Goal: Navigation & Orientation: Find specific page/section

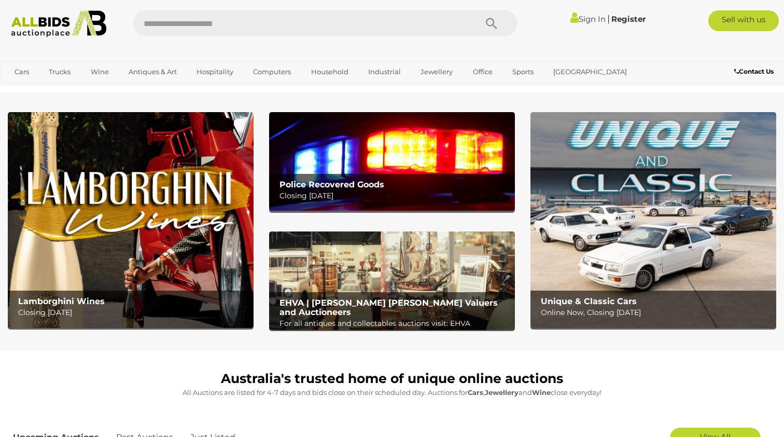
click at [272, 19] on input "text" at bounding box center [299, 23] width 333 height 26
click at [381, 190] on p "Closing Tuesday 14th October" at bounding box center [395, 195] width 230 height 13
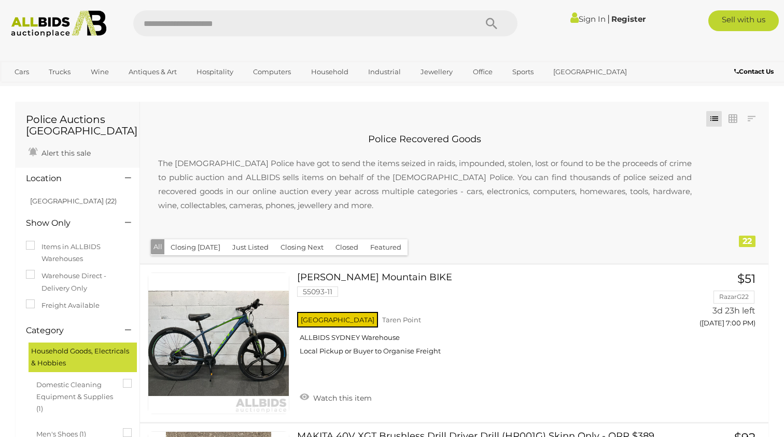
click at [220, 16] on input "text" at bounding box center [299, 23] width 333 height 26
type input "**********"
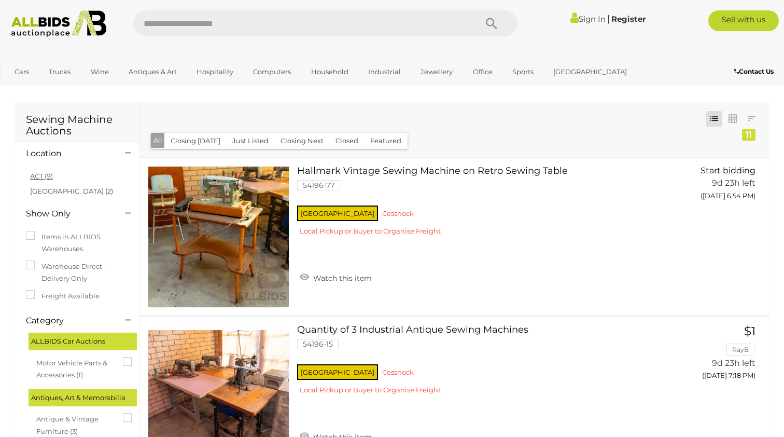
click at [39, 175] on link "ACT (9)" at bounding box center [41, 176] width 23 height 8
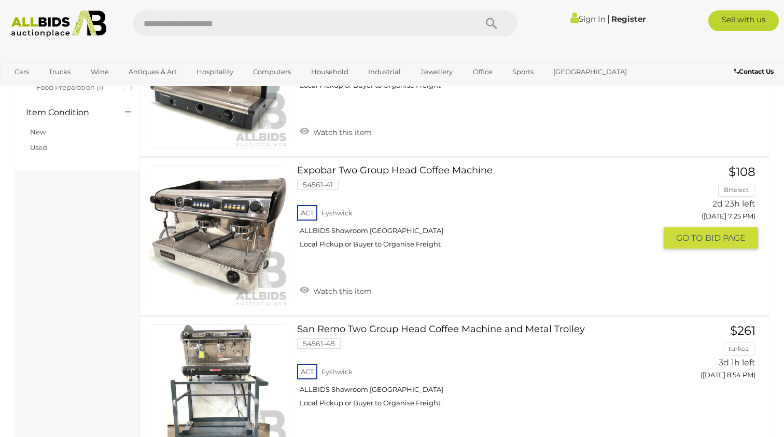
scroll to position [484, 0]
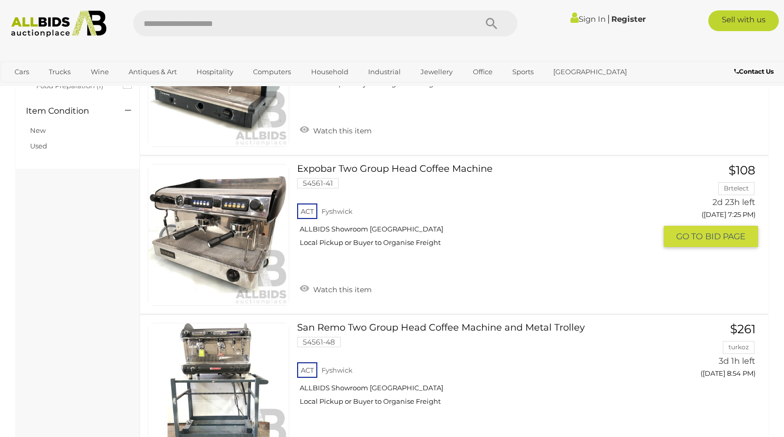
click at [440, 165] on link "Expobar Two Group Head Coffee Machine 54561-41 ACT Fyshwick ALLBIDS Showroom Fy…" at bounding box center [480, 209] width 351 height 91
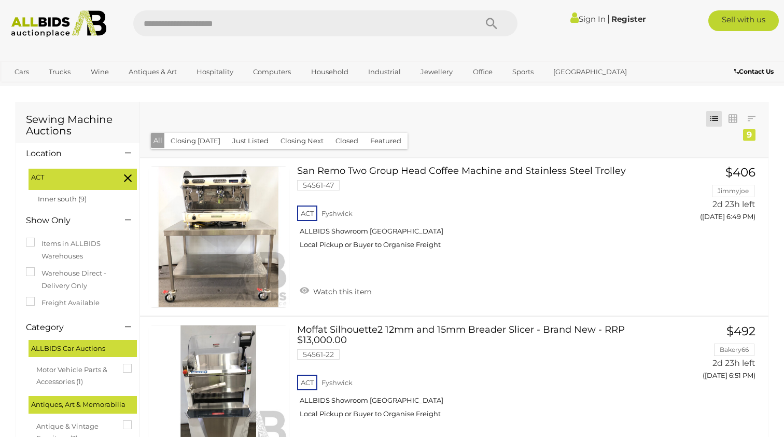
scroll to position [0, 0]
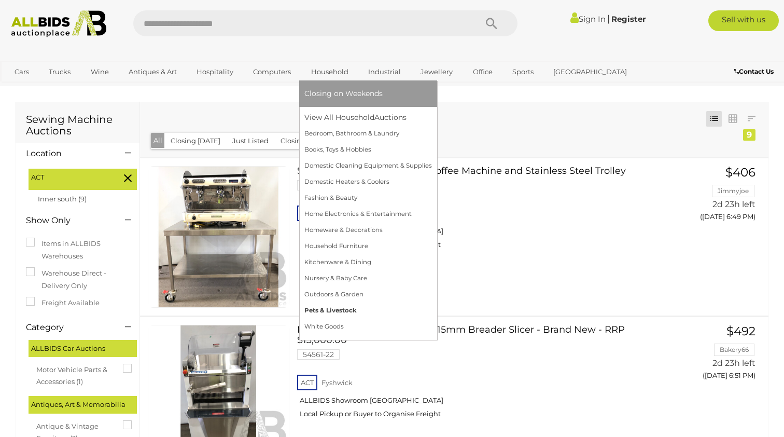
click at [314, 306] on link "Pets & Livestock" at bounding box center [368, 310] width 128 height 16
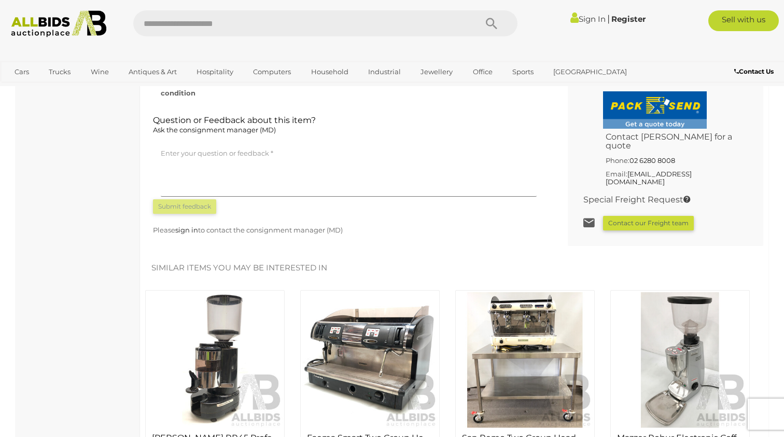
scroll to position [822, 0]
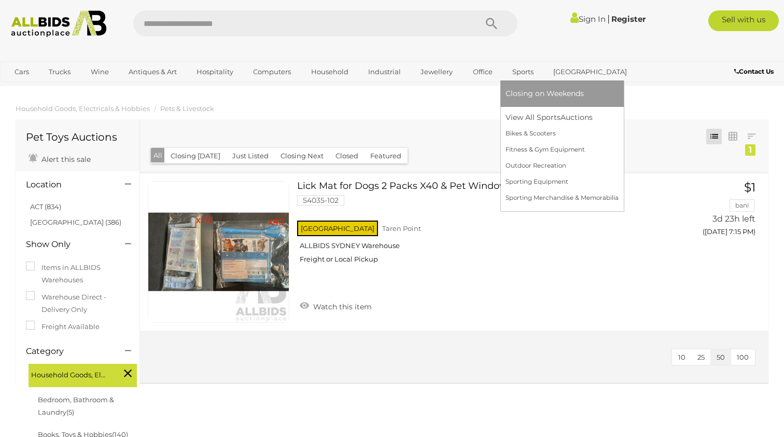
click at [523, 69] on link "Sports" at bounding box center [523, 71] width 35 height 17
click at [518, 115] on link "View All Sports Auctions" at bounding box center [562, 117] width 113 height 16
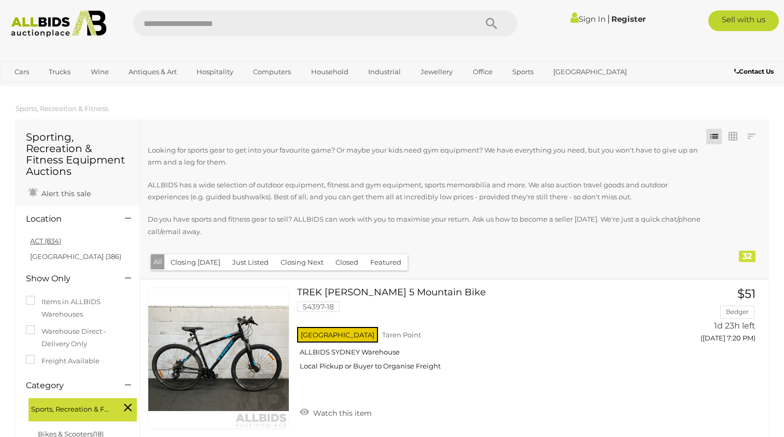
click at [44, 238] on link "ACT (834)" at bounding box center [45, 240] width 31 height 8
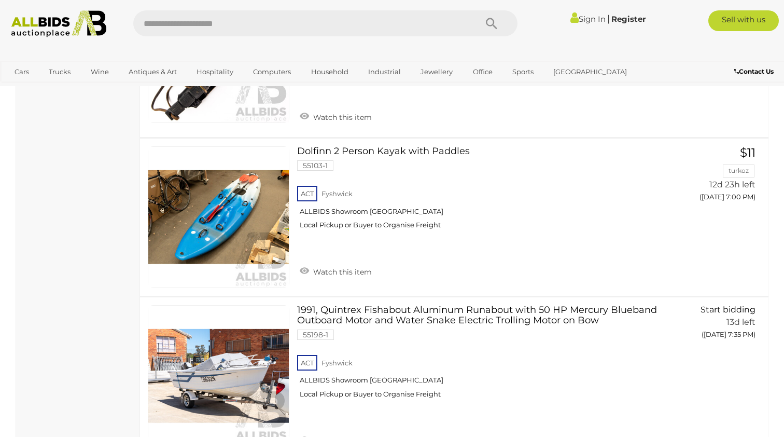
scroll to position [703, 0]
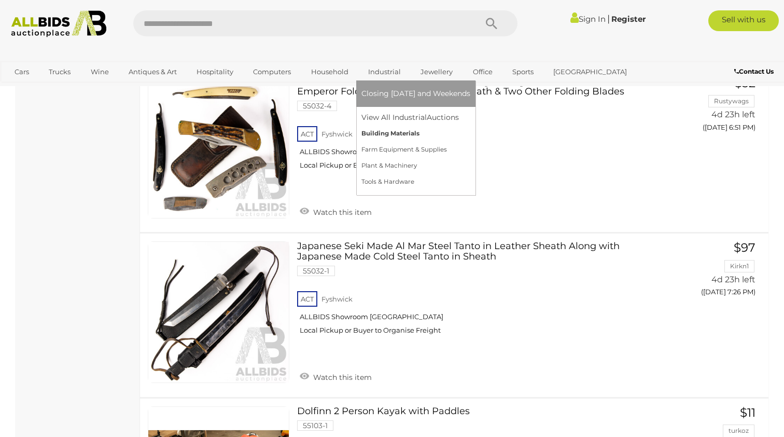
click at [385, 132] on link "Building Materials" at bounding box center [415, 134] width 109 height 16
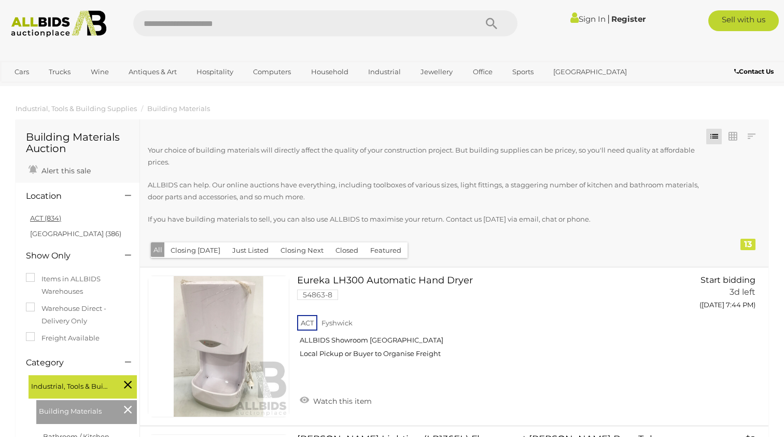
click at [53, 216] on link "ACT (834)" at bounding box center [45, 218] width 31 height 8
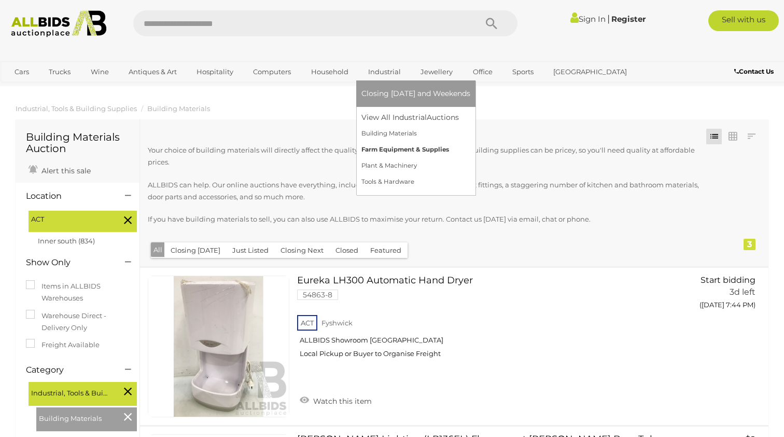
click at [389, 148] on link "Farm Equipment & Supplies" at bounding box center [415, 150] width 109 height 16
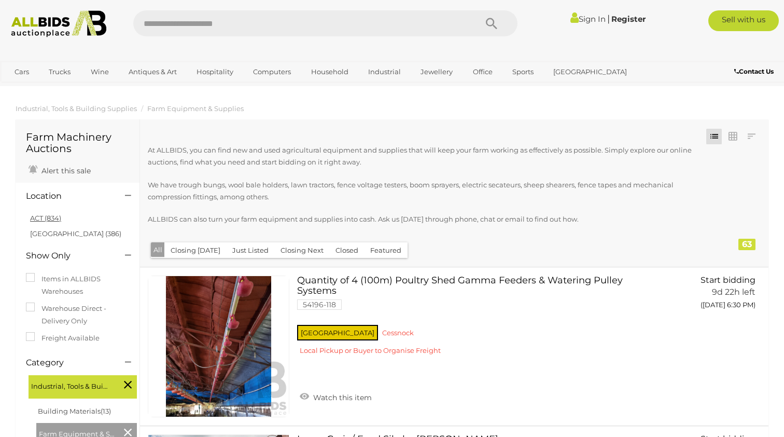
click at [51, 218] on link "ACT (834)" at bounding box center [45, 218] width 31 height 8
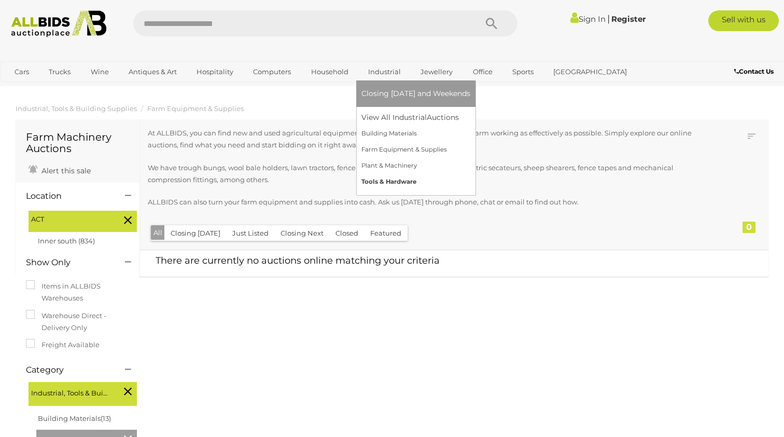
click at [378, 185] on link "Tools & Hardware" at bounding box center [415, 182] width 109 height 16
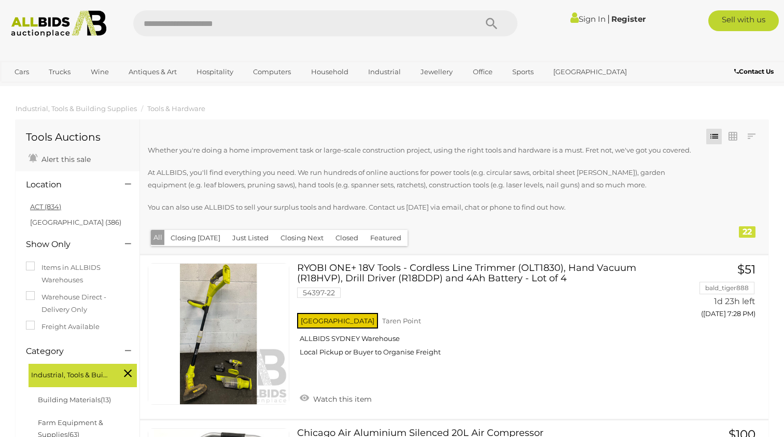
click at [58, 208] on link "ACT (834)" at bounding box center [45, 206] width 31 height 8
